Goal: Obtain resource: Download file/media

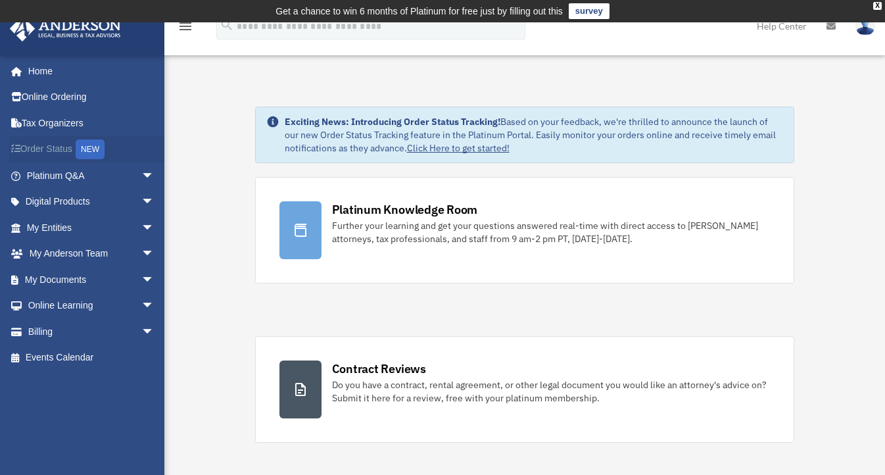
click at [101, 151] on div "NEW" at bounding box center [90, 149] width 29 height 20
click at [141, 277] on span "arrow_drop_down" at bounding box center [154, 279] width 26 height 27
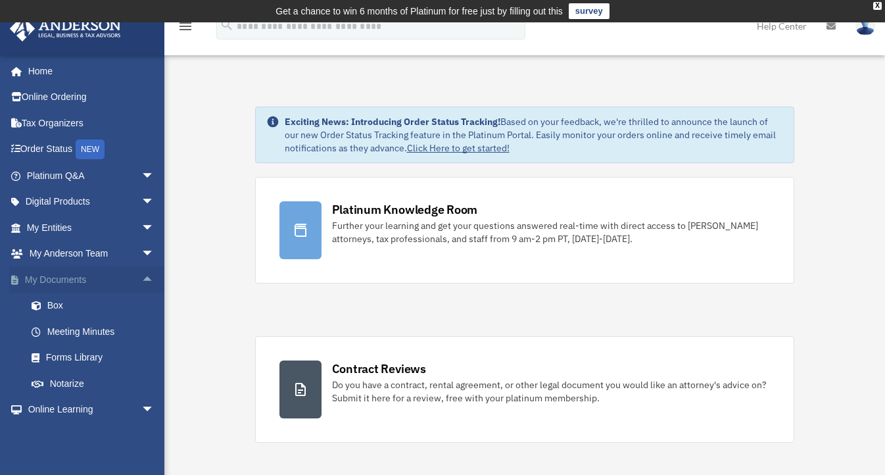
click at [141, 277] on span "arrow_drop_up" at bounding box center [154, 279] width 26 height 27
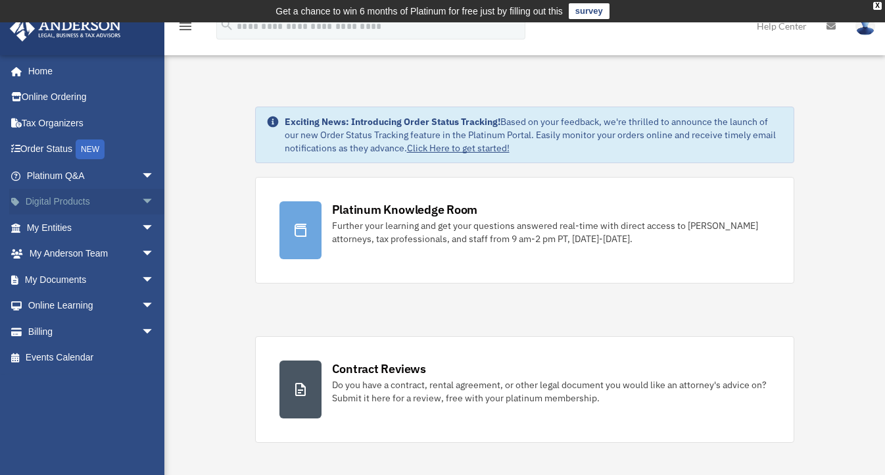
click at [141, 198] on span "arrow_drop_down" at bounding box center [154, 202] width 26 height 27
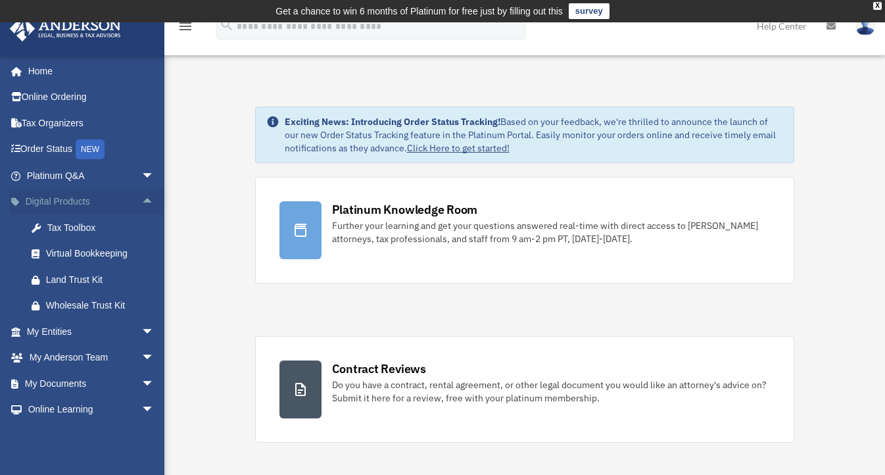
click at [143, 199] on span "arrow_drop_up" at bounding box center [154, 202] width 26 height 27
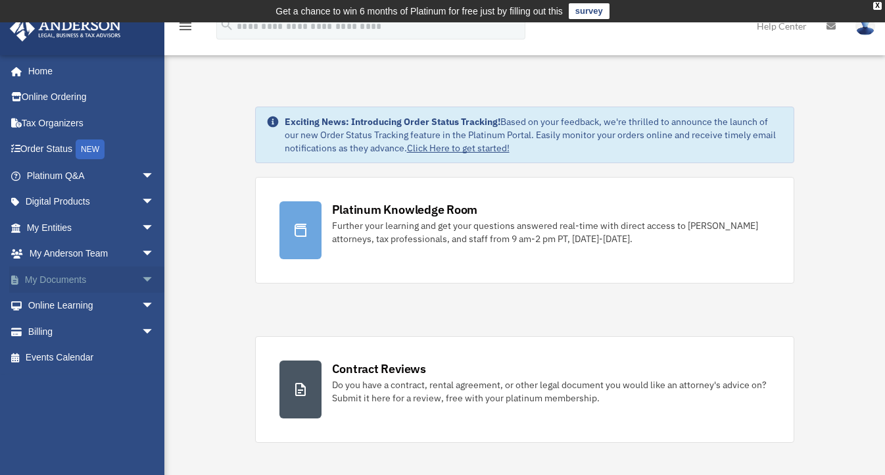
click at [141, 276] on span "arrow_drop_down" at bounding box center [154, 279] width 26 height 27
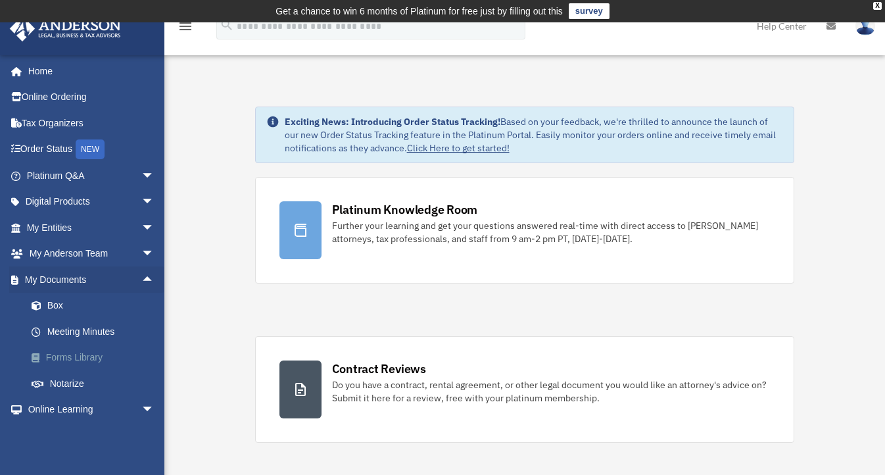
click at [73, 352] on link "Forms Library" at bounding box center [96, 358] width 156 height 26
click at [74, 352] on link "Forms Library" at bounding box center [96, 358] width 156 height 26
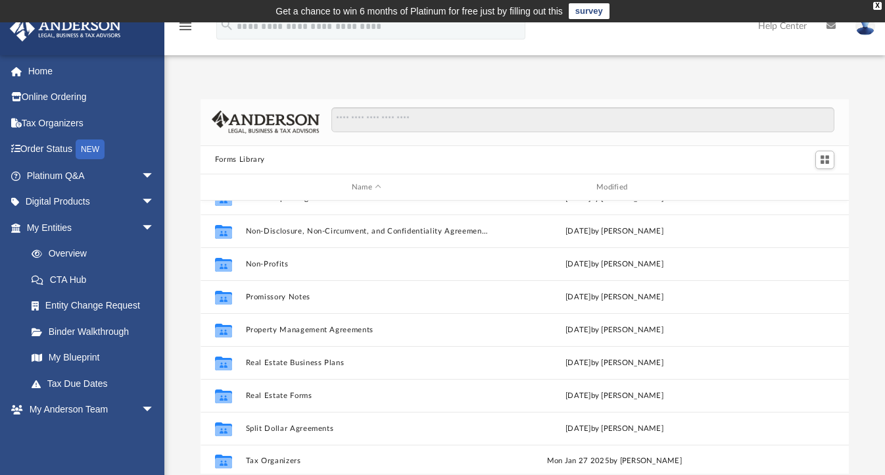
scroll to position [714, 0]
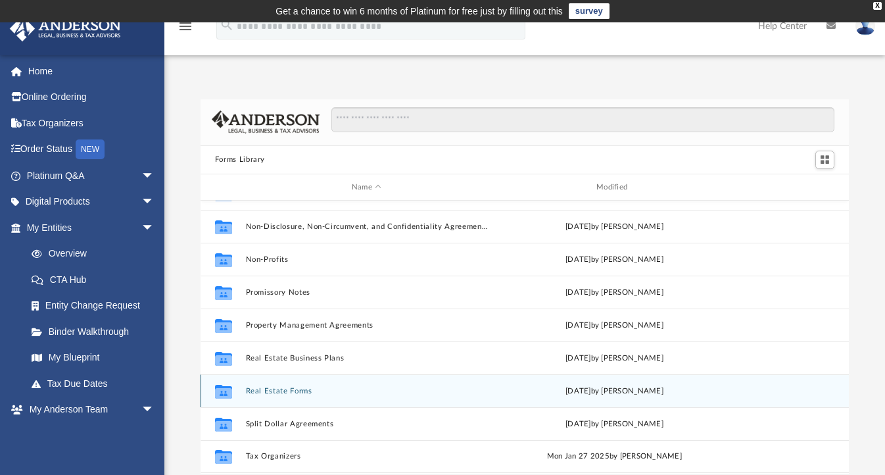
click at [293, 391] on button "Real Estate Forms" at bounding box center [366, 391] width 242 height 9
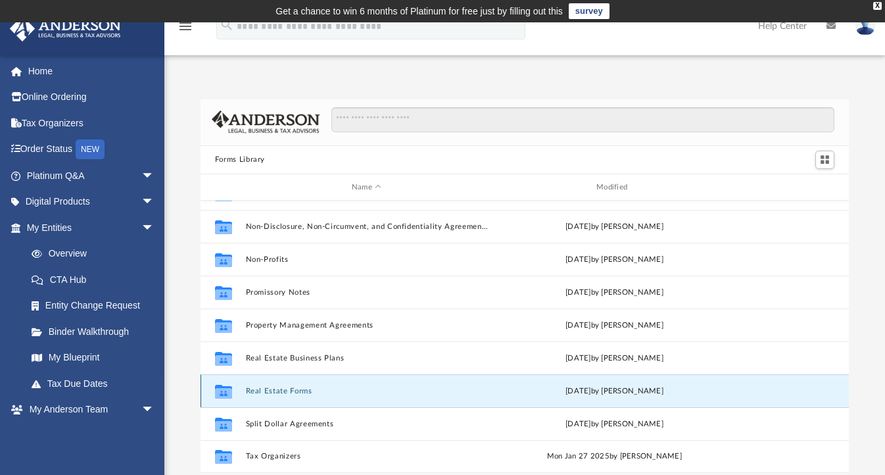
click at [293, 391] on button "Real Estate Forms" at bounding box center [366, 391] width 242 height 9
click at [230, 389] on icon "grid" at bounding box center [223, 393] width 17 height 11
click at [240, 391] on div "Collaborated Folder Real Estate Forms Mon Sep 11 2023 by Mary Acree" at bounding box center [525, 390] width 648 height 33
click at [239, 391] on div "Collaborated Folder Real Estate Forms Mon Sep 11 2023 by Mary Acree" at bounding box center [525, 390] width 648 height 33
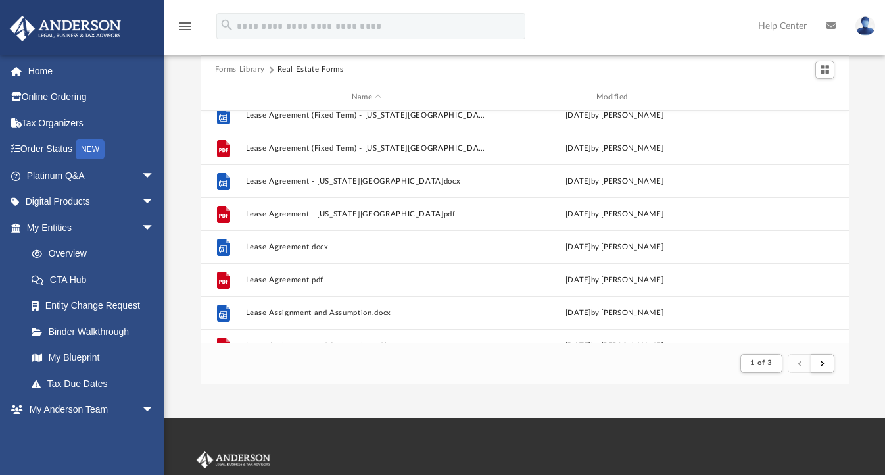
scroll to position [677, 0]
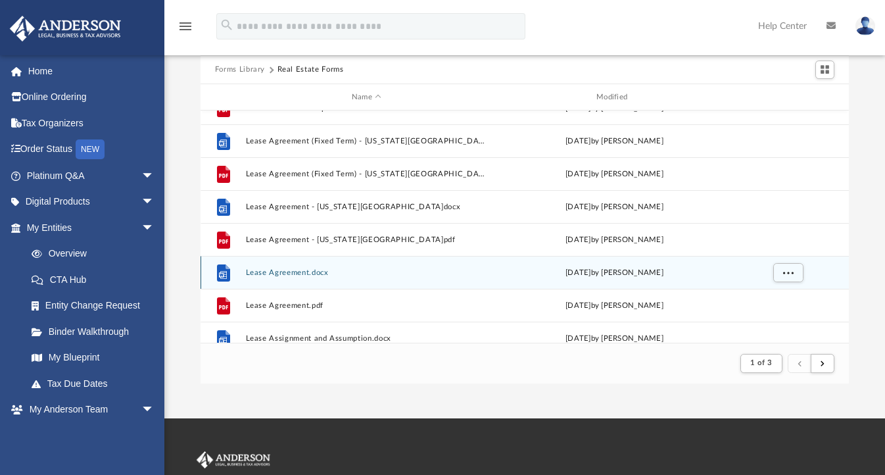
click at [258, 275] on button "Lease Agreement.docx" at bounding box center [366, 272] width 242 height 9
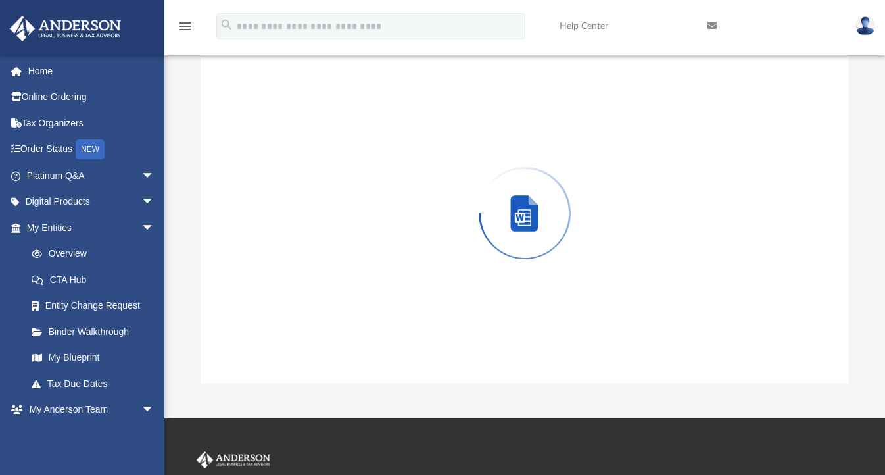
click at [258, 275] on div "Preview" at bounding box center [525, 212] width 648 height 339
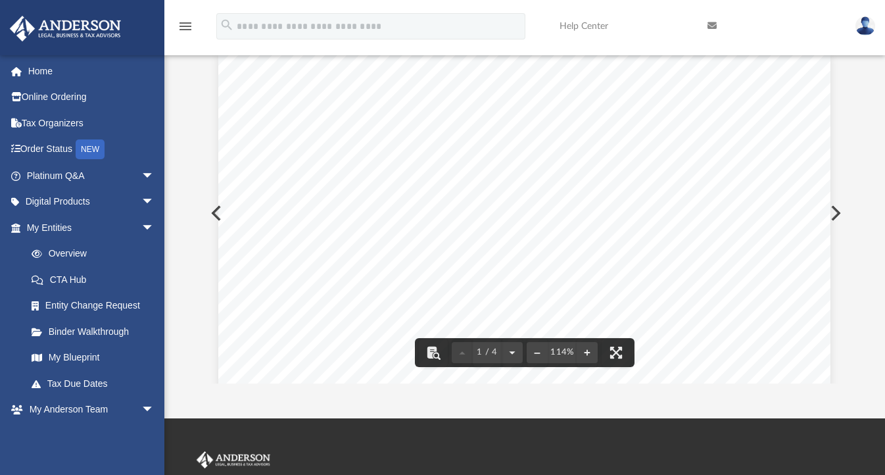
scroll to position [0, 0]
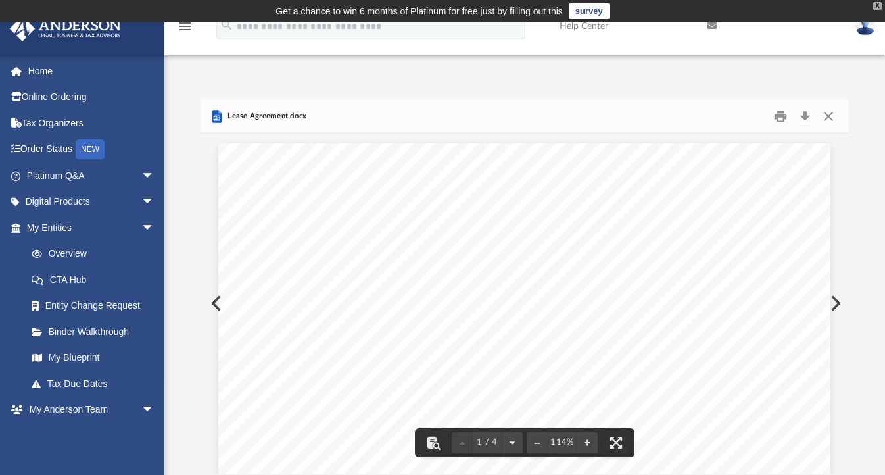
click at [877, 3] on div "X" at bounding box center [877, 6] width 9 height 8
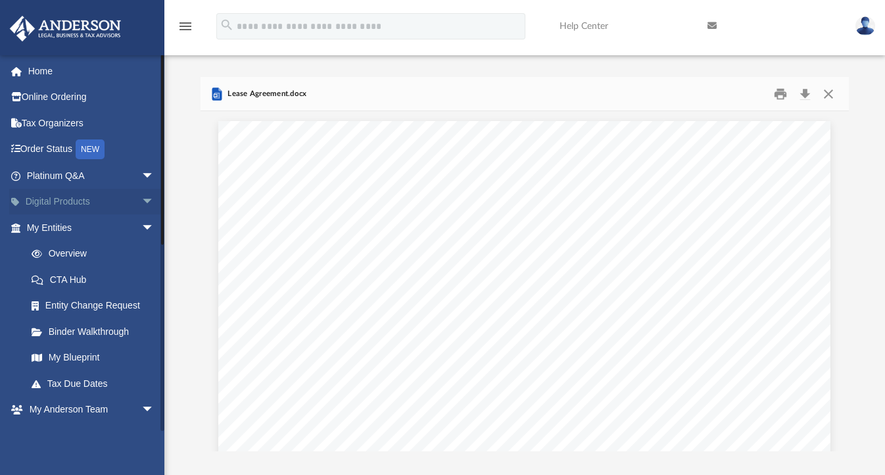
click at [141, 197] on span "arrow_drop_down" at bounding box center [154, 202] width 26 height 27
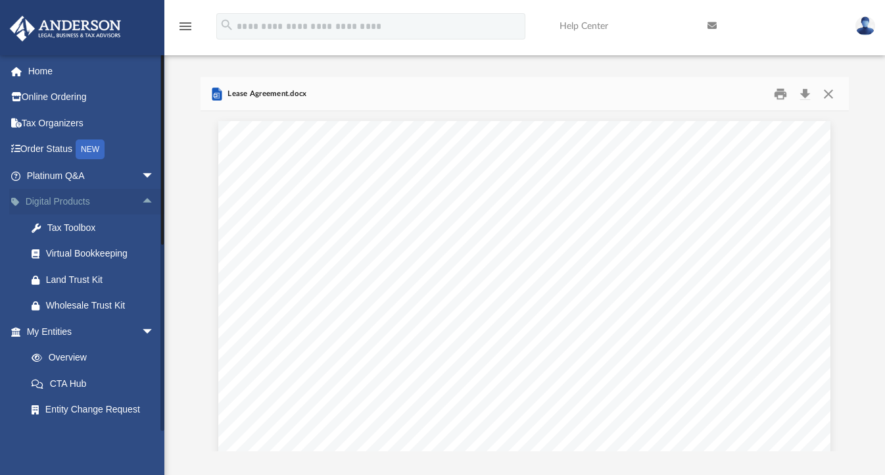
click at [141, 197] on span "arrow_drop_up" at bounding box center [154, 202] width 26 height 27
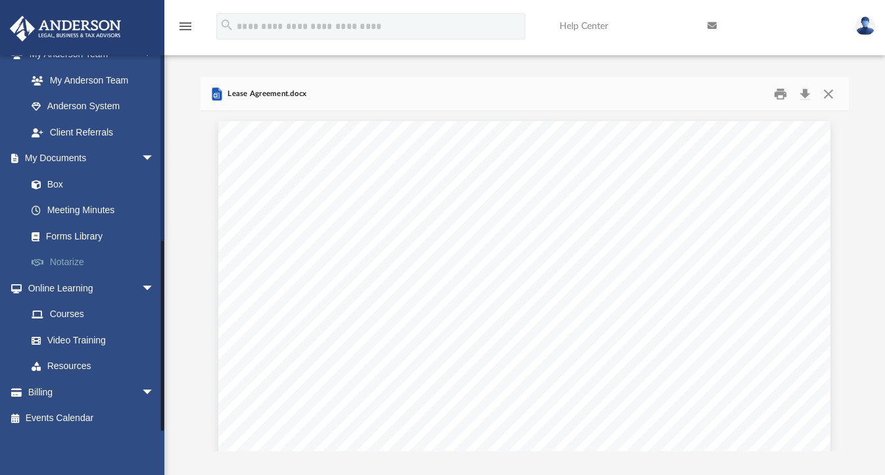
scroll to position [358, 0]
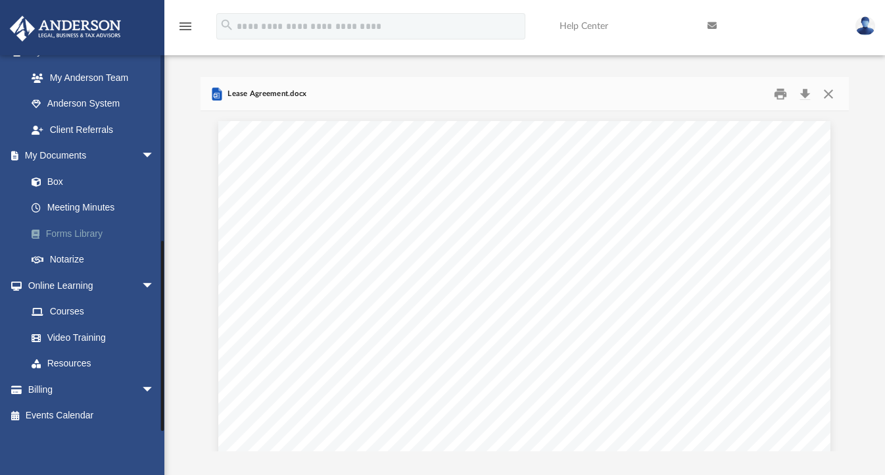
click at [74, 230] on link "Forms Library" at bounding box center [96, 233] width 156 height 26
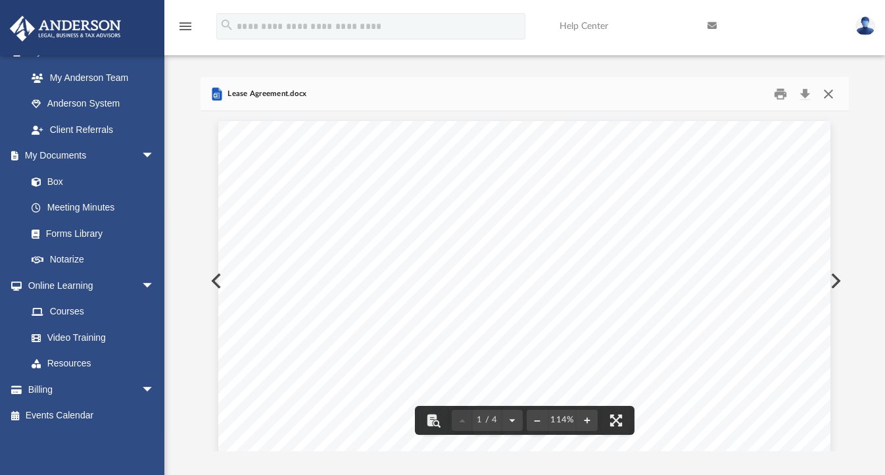
click at [832, 93] on button "Close" at bounding box center [829, 94] width 24 height 20
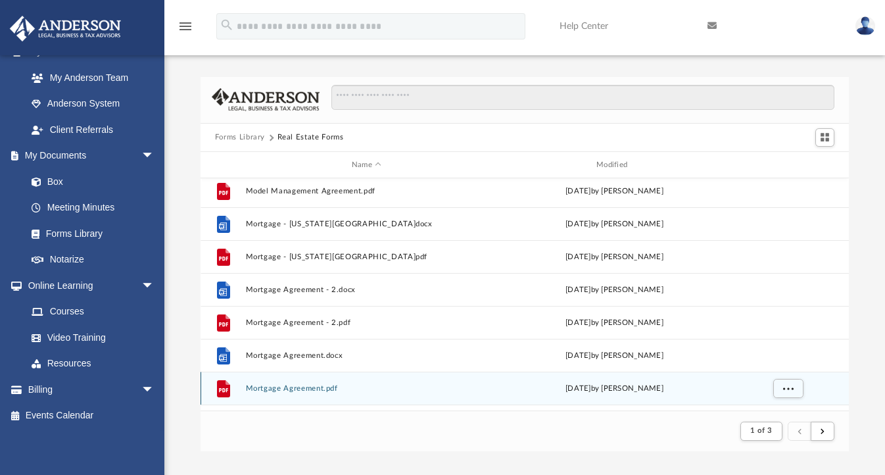
scroll to position [1412, 0]
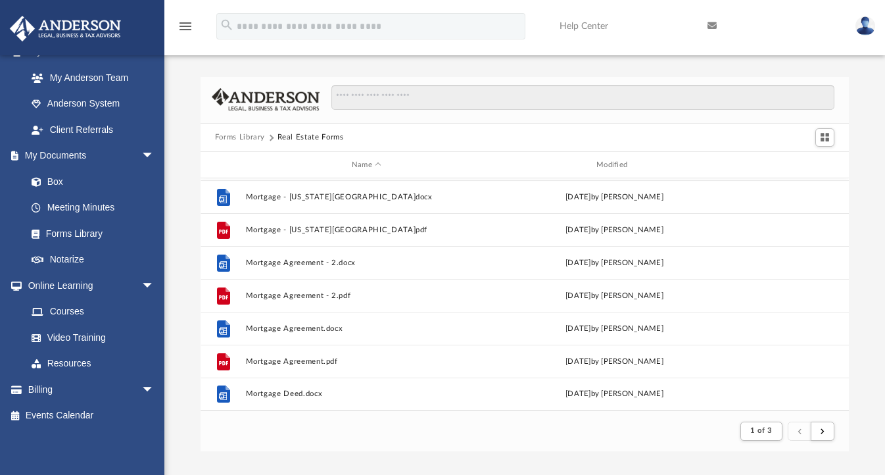
click at [309, 140] on button "Real Estate Forms" at bounding box center [311, 138] width 66 height 12
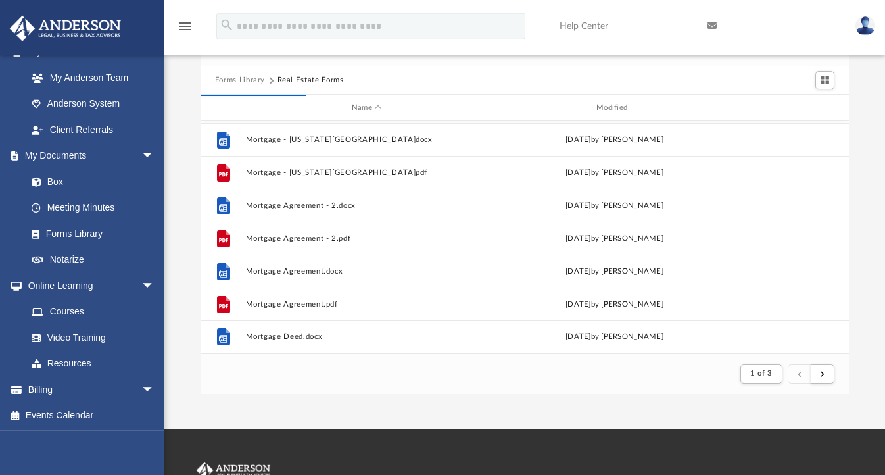
scroll to position [85, 0]
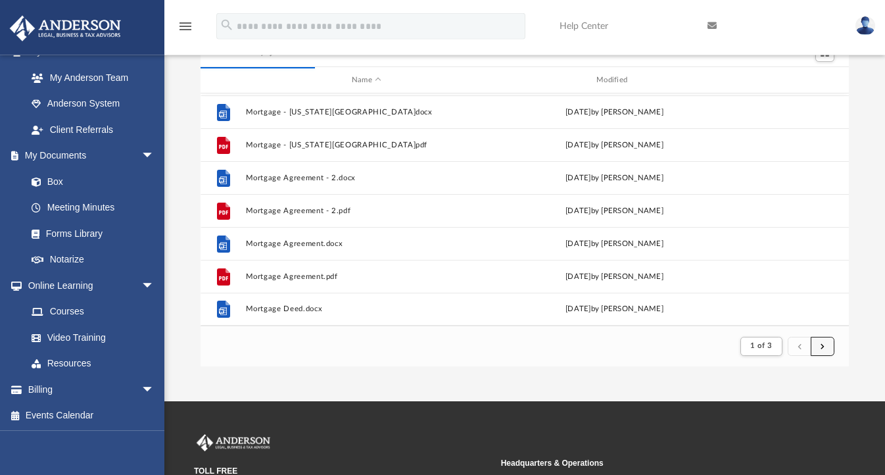
click at [823, 345] on span "submit" at bounding box center [823, 345] width 4 height 7
click at [824, 349] on span "submit" at bounding box center [823, 345] width 4 height 7
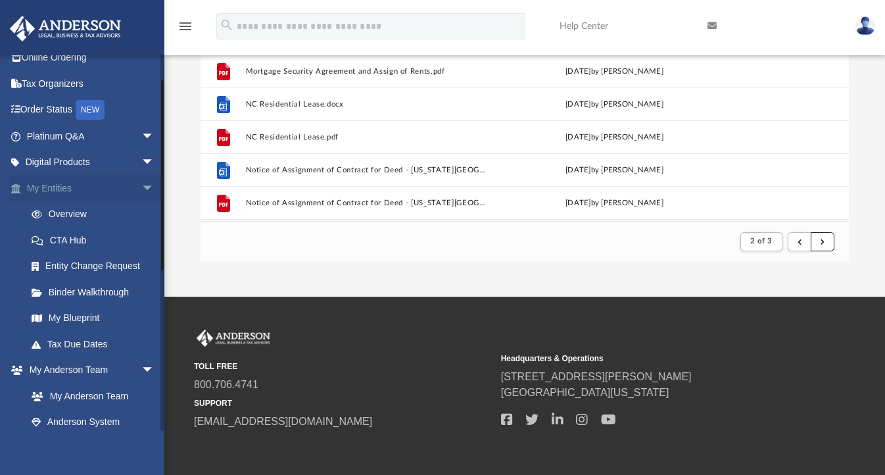
scroll to position [49, 0]
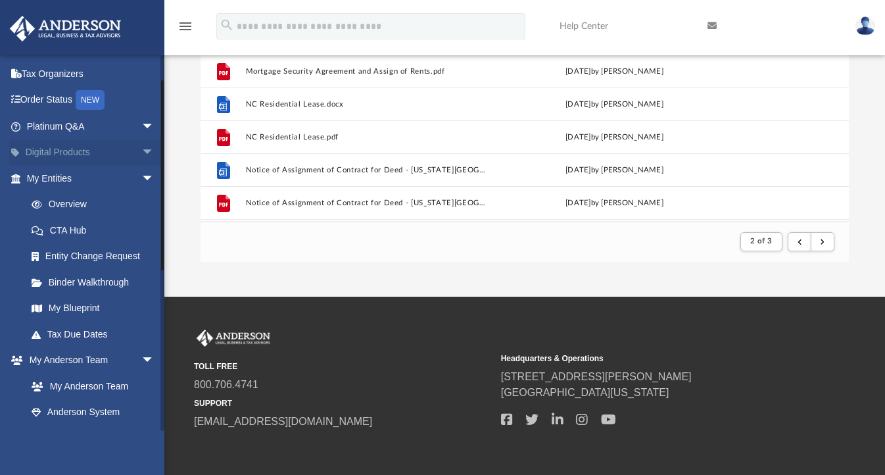
click at [141, 150] on span "arrow_drop_down" at bounding box center [154, 152] width 26 height 27
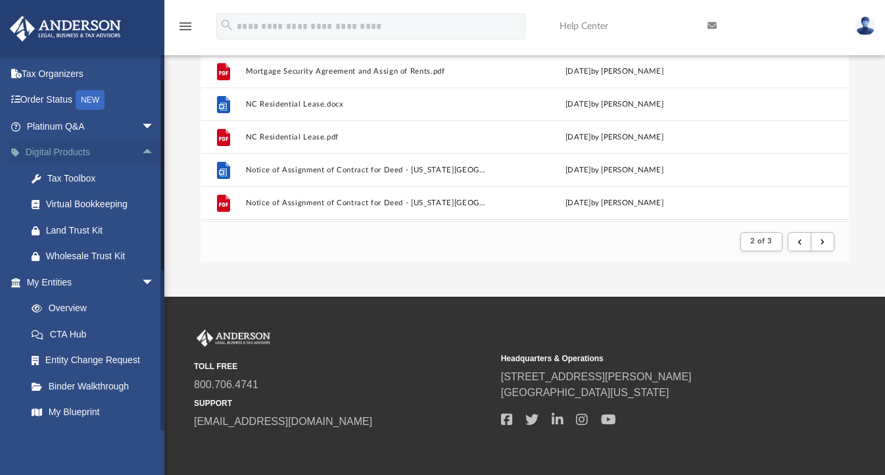
click at [141, 151] on span "arrow_drop_up" at bounding box center [154, 152] width 26 height 27
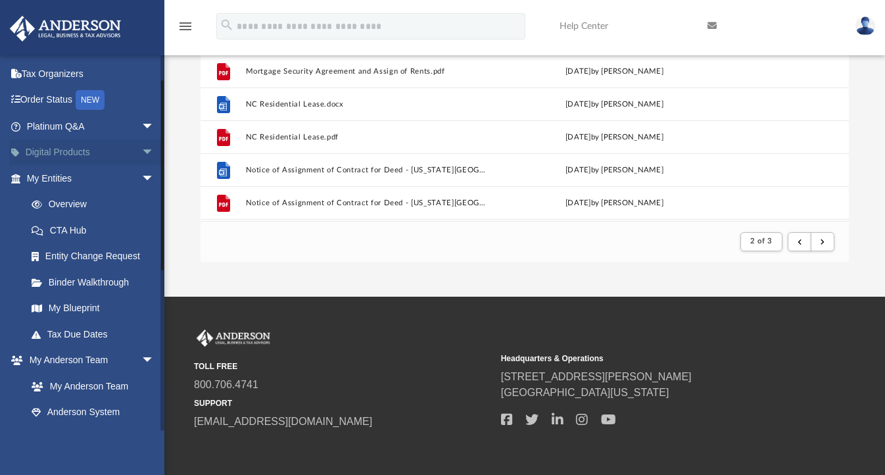
click at [141, 151] on span "arrow_drop_down" at bounding box center [154, 152] width 26 height 27
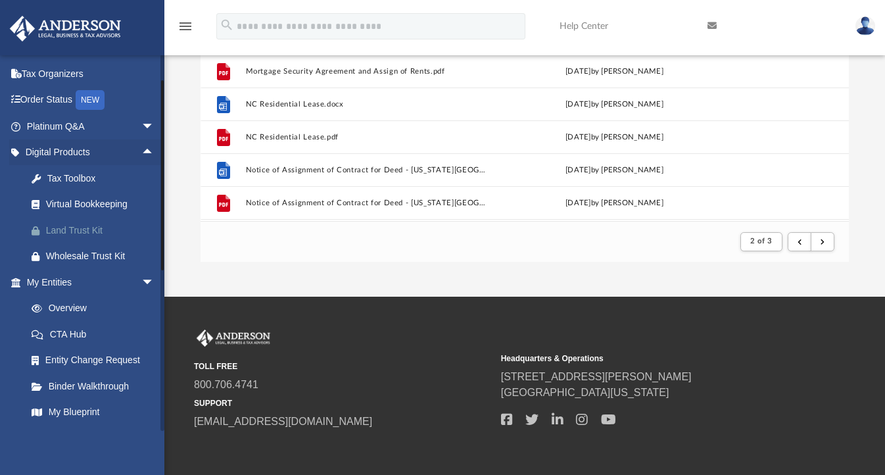
click at [101, 225] on div "Land Trust Kit" at bounding box center [102, 230] width 112 height 16
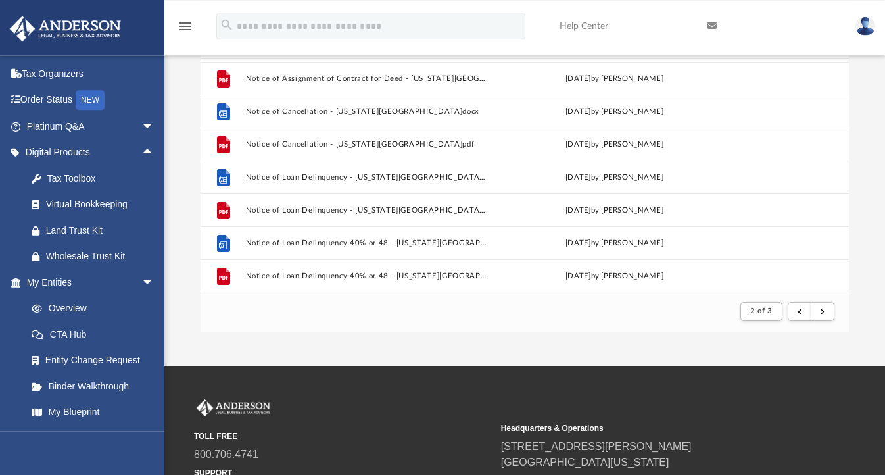
scroll to position [124, 0]
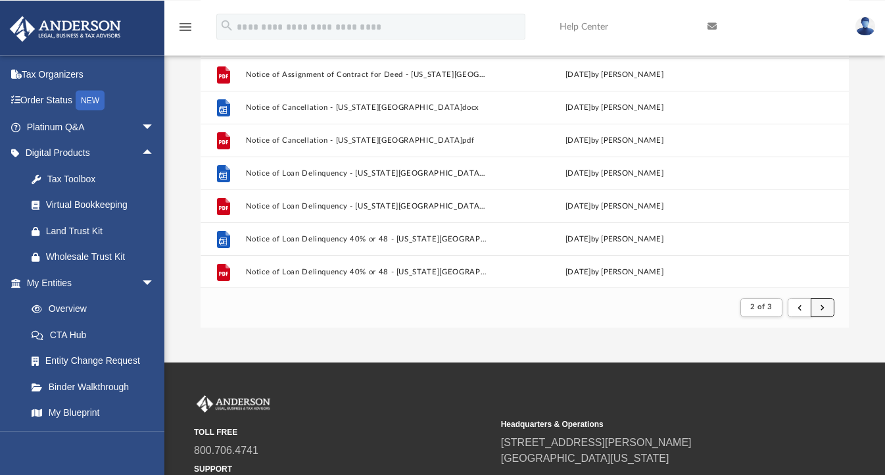
click at [821, 307] on button "submit" at bounding box center [823, 307] width 24 height 19
